Goal: Navigation & Orientation: Find specific page/section

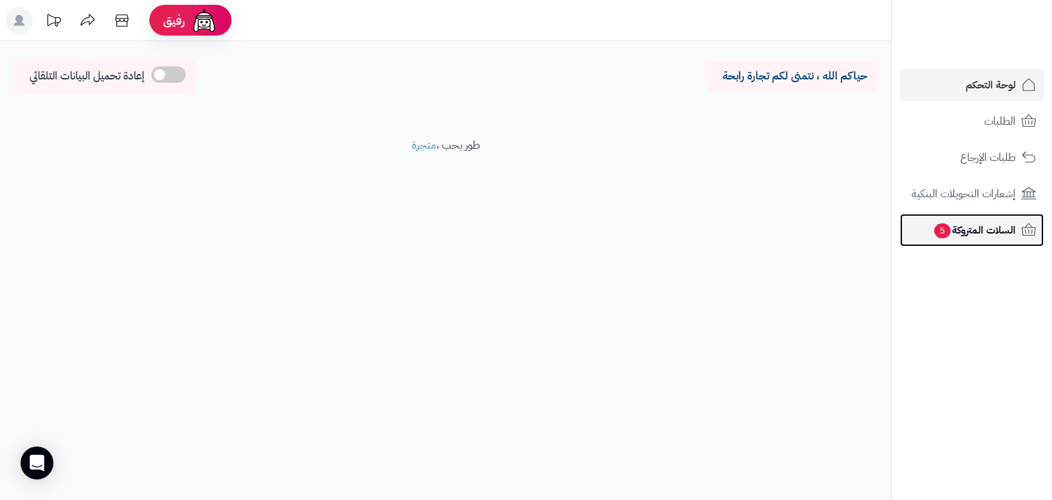
click at [972, 229] on span "السلات المتروكة 5" at bounding box center [974, 229] width 83 height 19
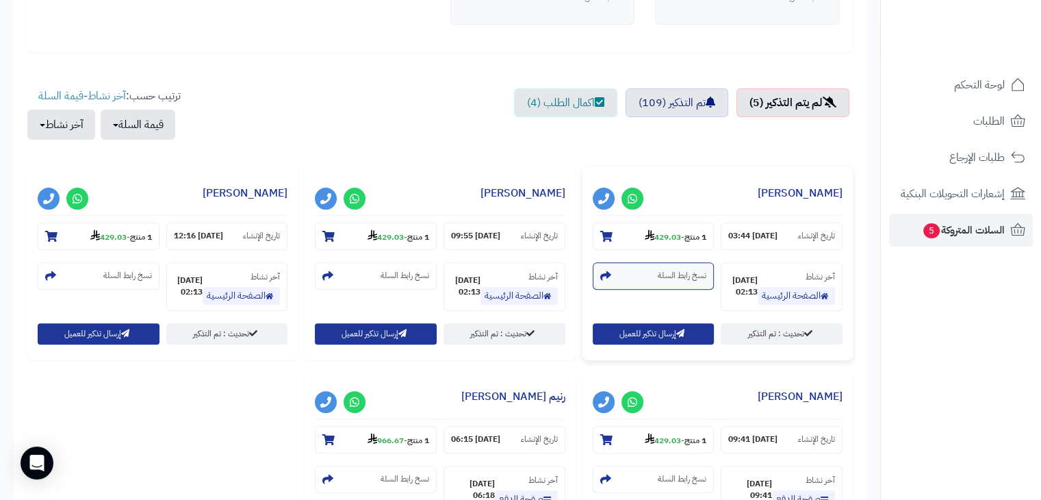
scroll to position [411, 0]
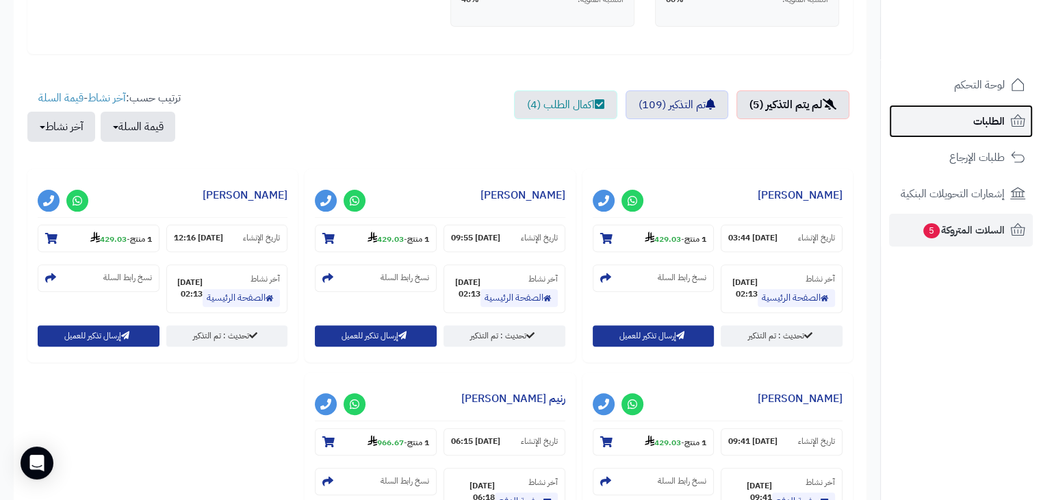
click at [968, 122] on link "الطلبات" at bounding box center [961, 121] width 144 height 33
